Goal: Task Accomplishment & Management: Manage account settings

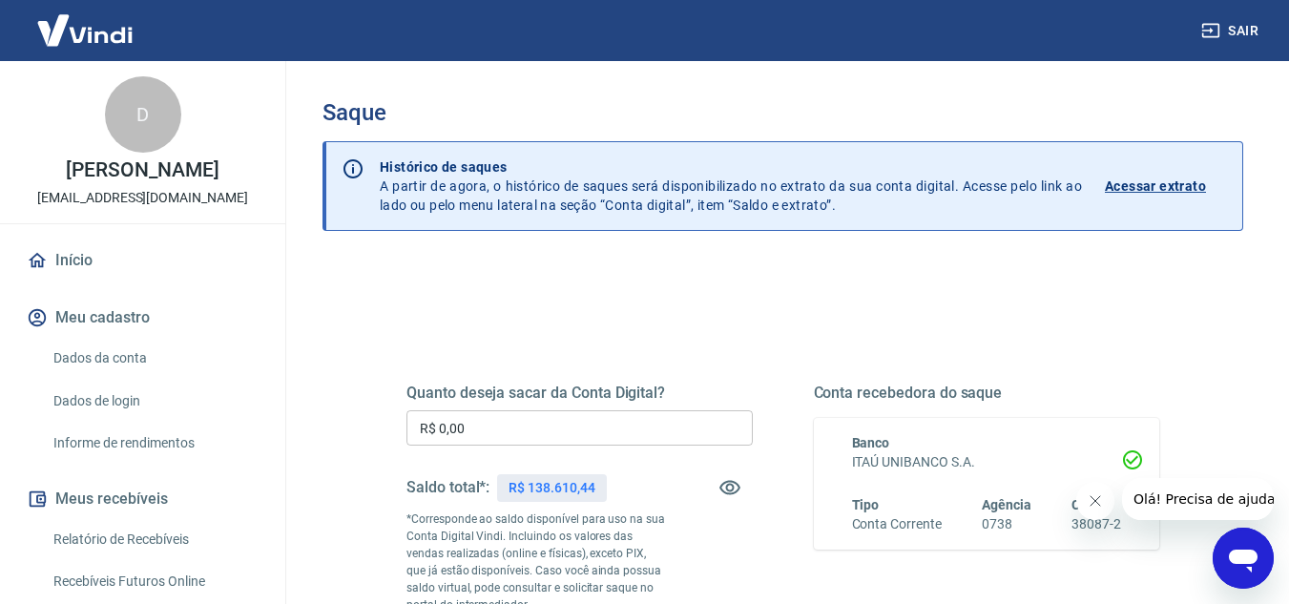
click at [594, 424] on input "R$ 0,00" at bounding box center [579, 427] width 346 height 35
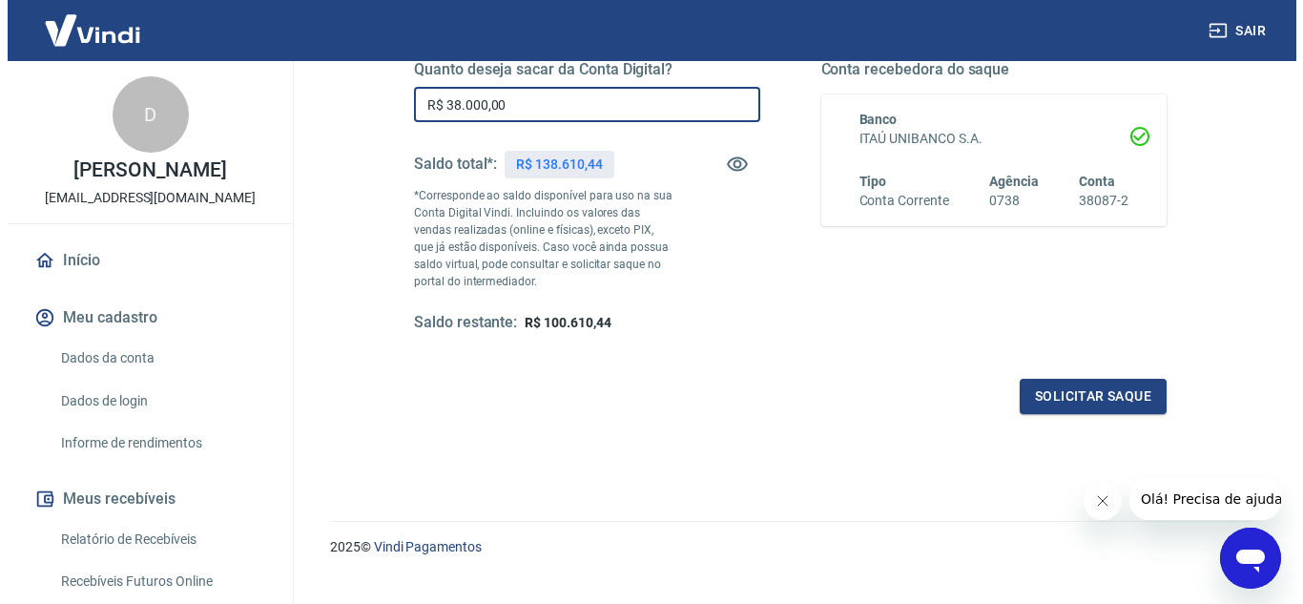
scroll to position [357, 0]
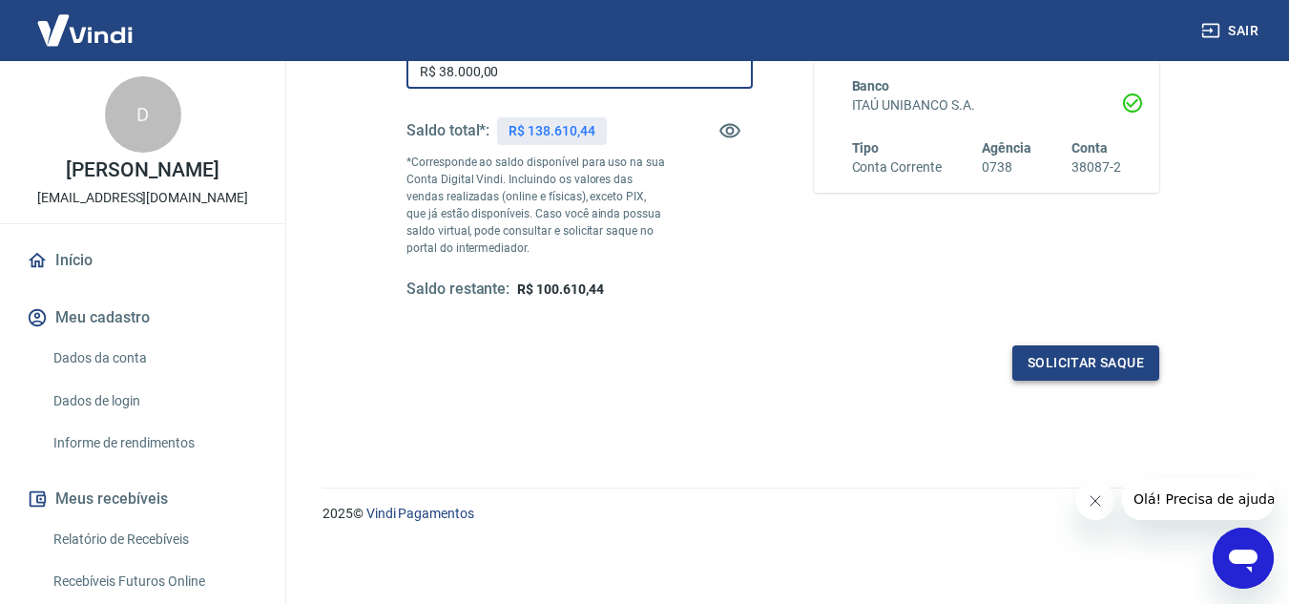
type input "R$ 38.000,00"
click at [1061, 362] on button "Solicitar saque" at bounding box center [1085, 362] width 147 height 35
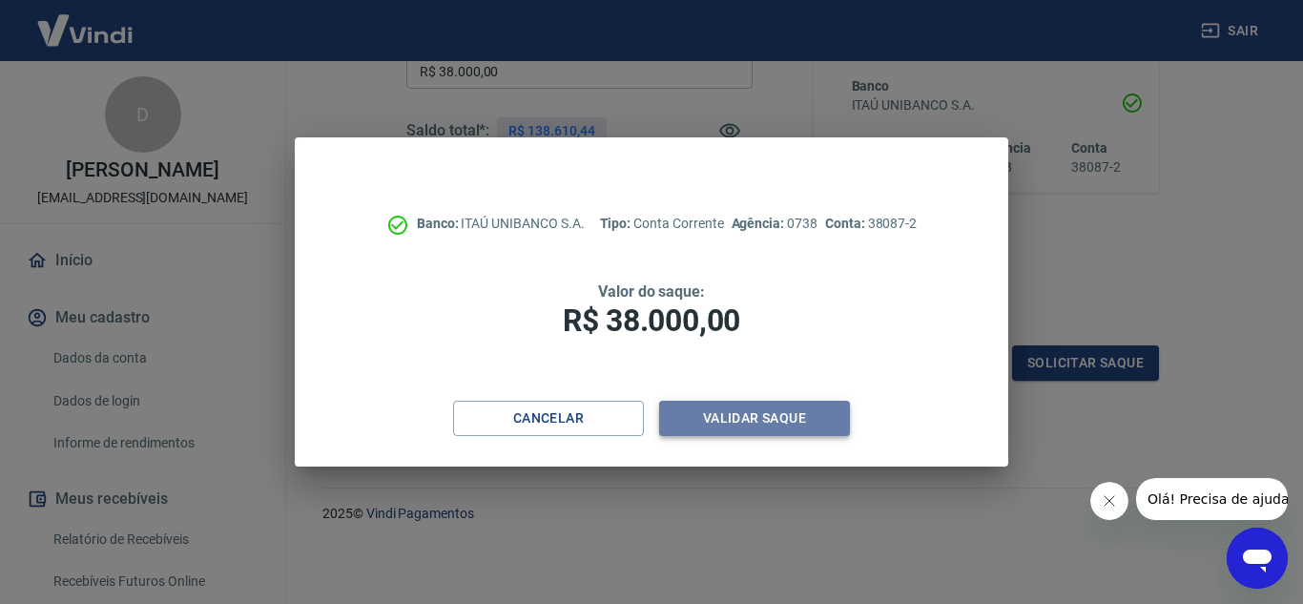
click at [727, 417] on button "Validar saque" at bounding box center [754, 418] width 191 height 35
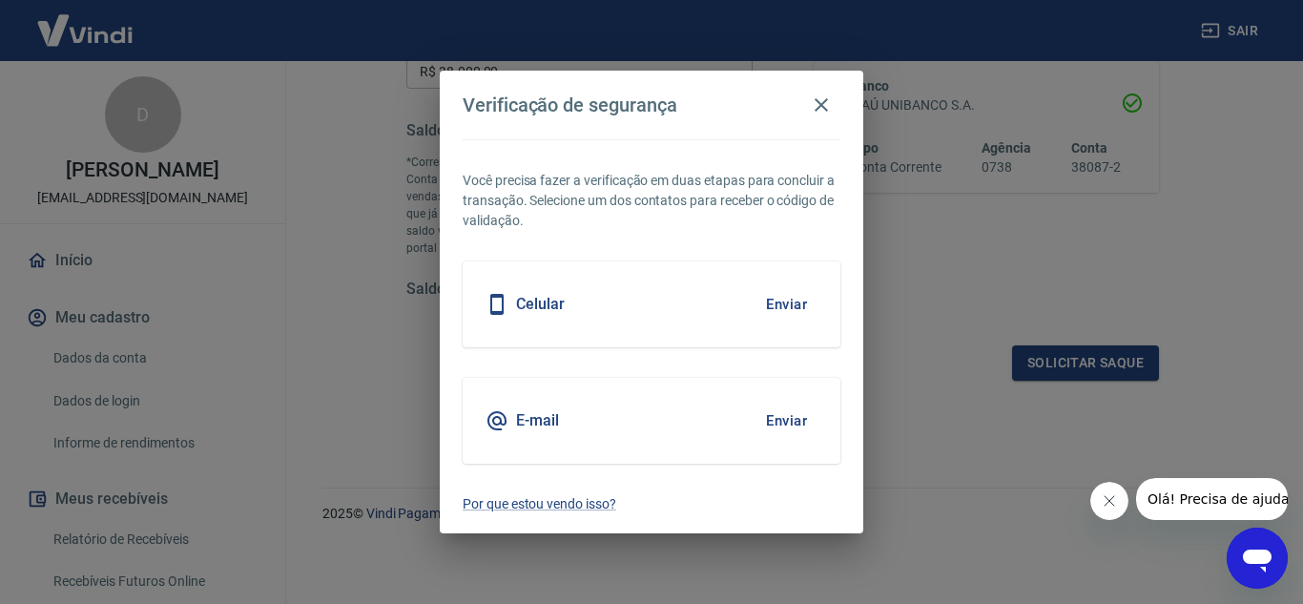
click at [786, 301] on button "Enviar" at bounding box center [787, 304] width 62 height 40
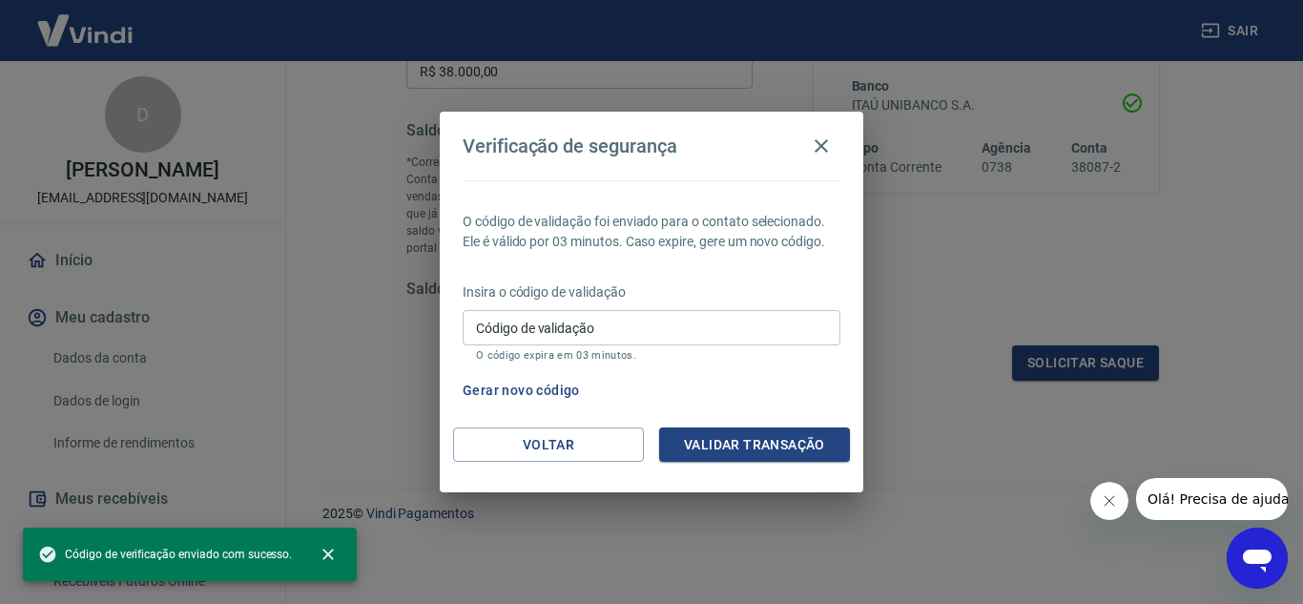
click at [664, 344] on input "Código de validação" at bounding box center [652, 327] width 378 height 35
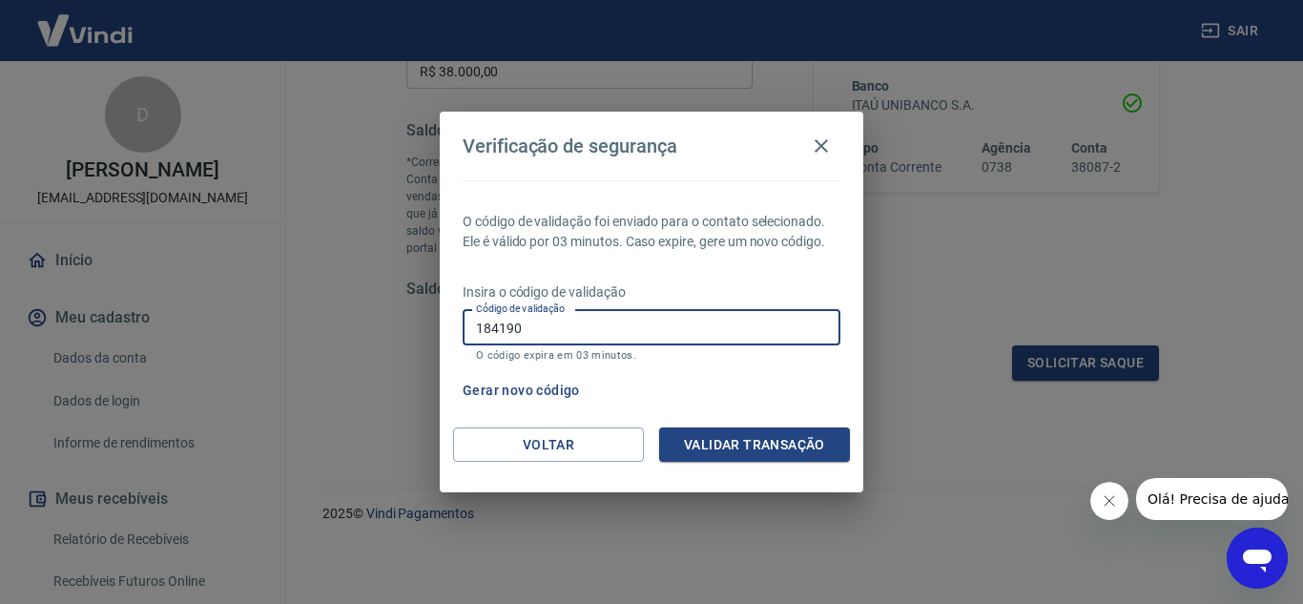
type input "184190"
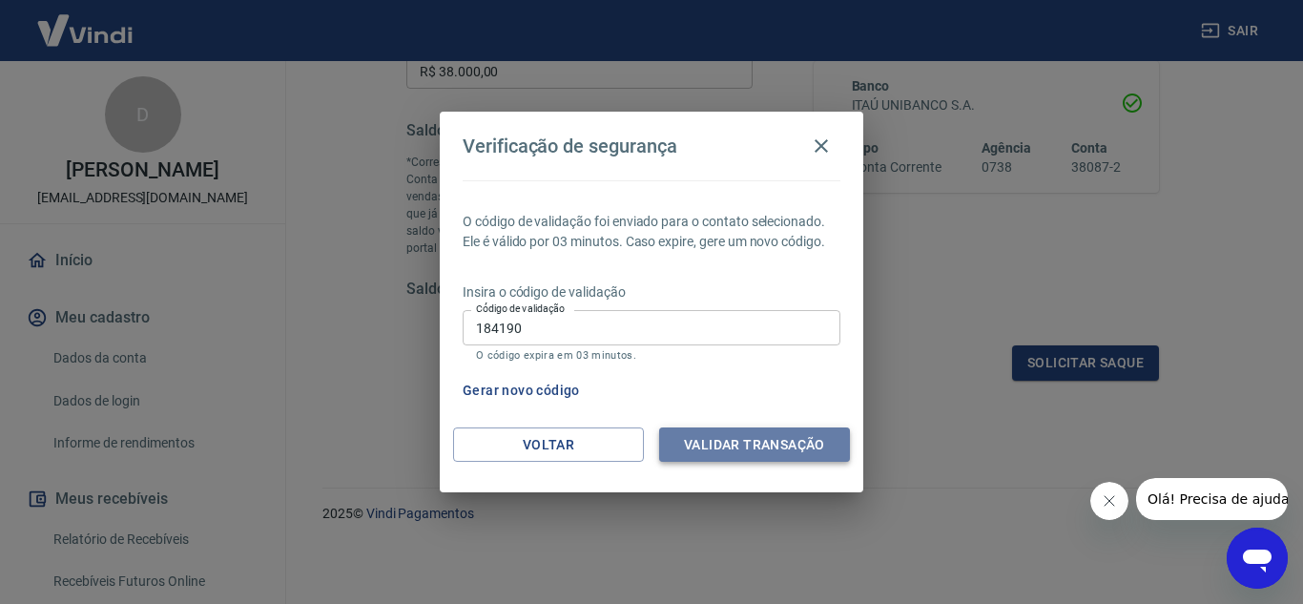
click at [774, 449] on button "Validar transação" at bounding box center [754, 444] width 191 height 35
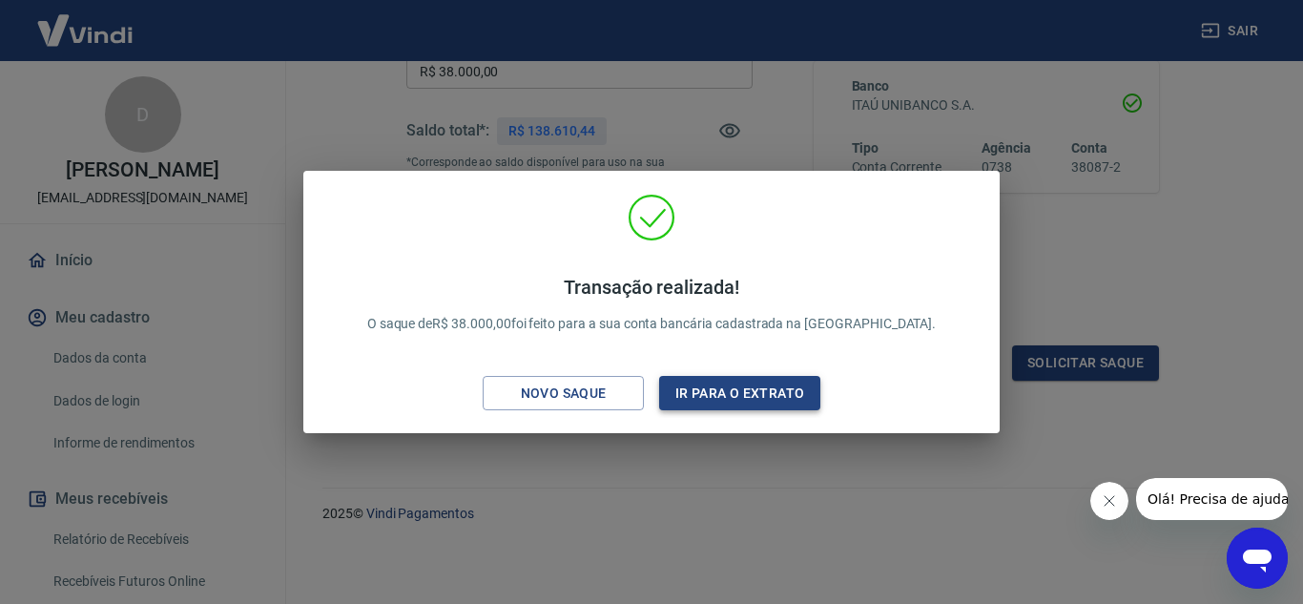
click at [731, 398] on button "Ir para o extrato" at bounding box center [739, 393] width 161 height 35
